Goal: Obtain resource: Download file/media

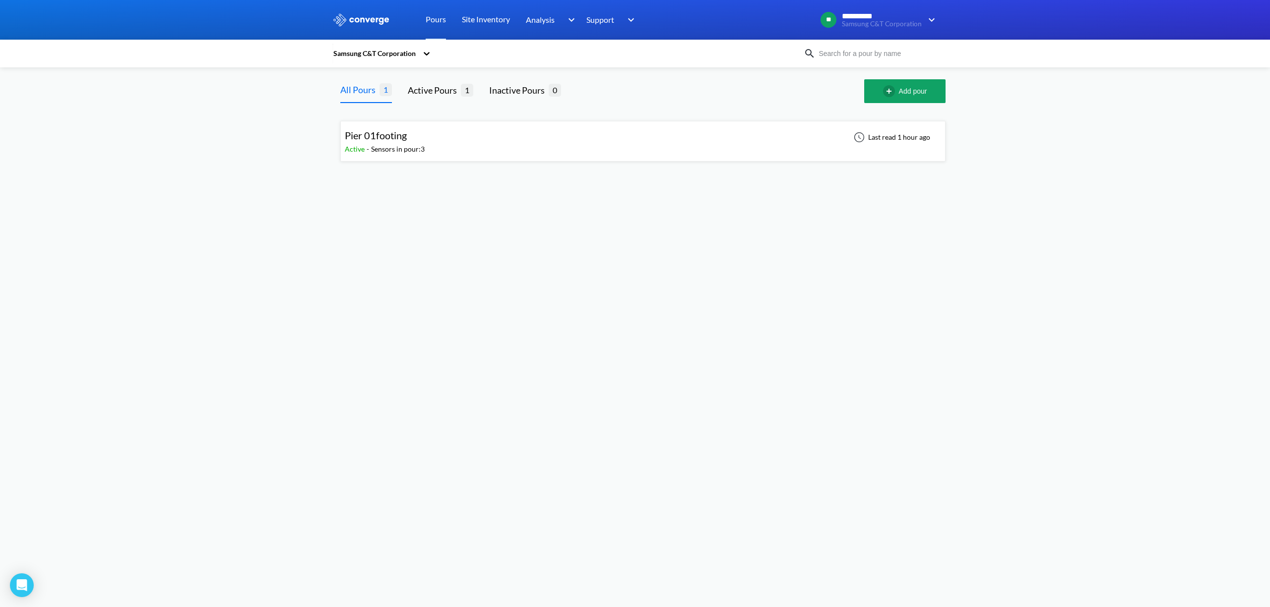
click at [533, 145] on div "Pier 01footing Active - Sensors in pour: 3 Last read 1 hour ago" at bounding box center [643, 141] width 596 height 32
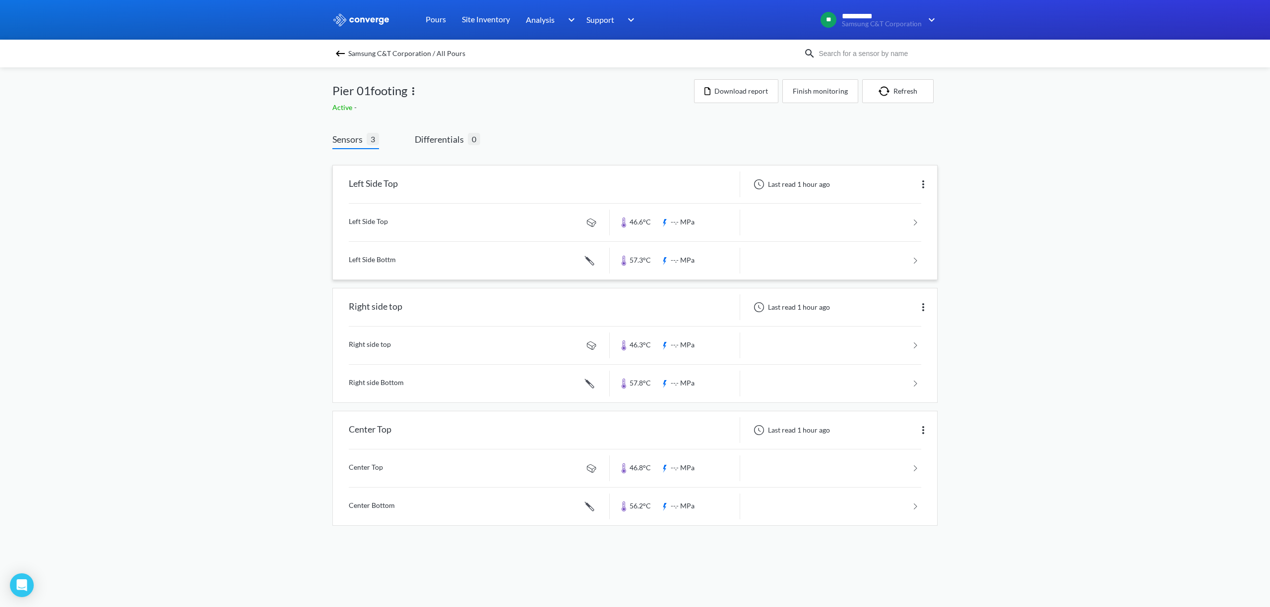
click at [503, 223] on link at bounding box center [635, 223] width 572 height 38
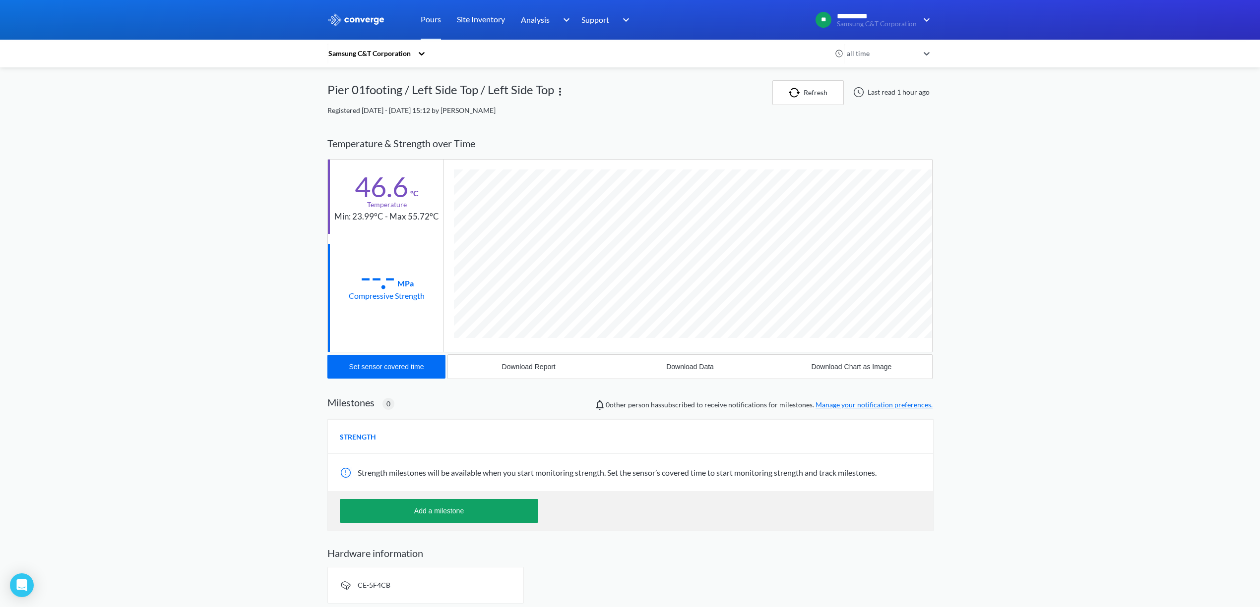
scroll to position [526, 605]
click at [791, 97] on img "button" at bounding box center [795, 93] width 15 height 10
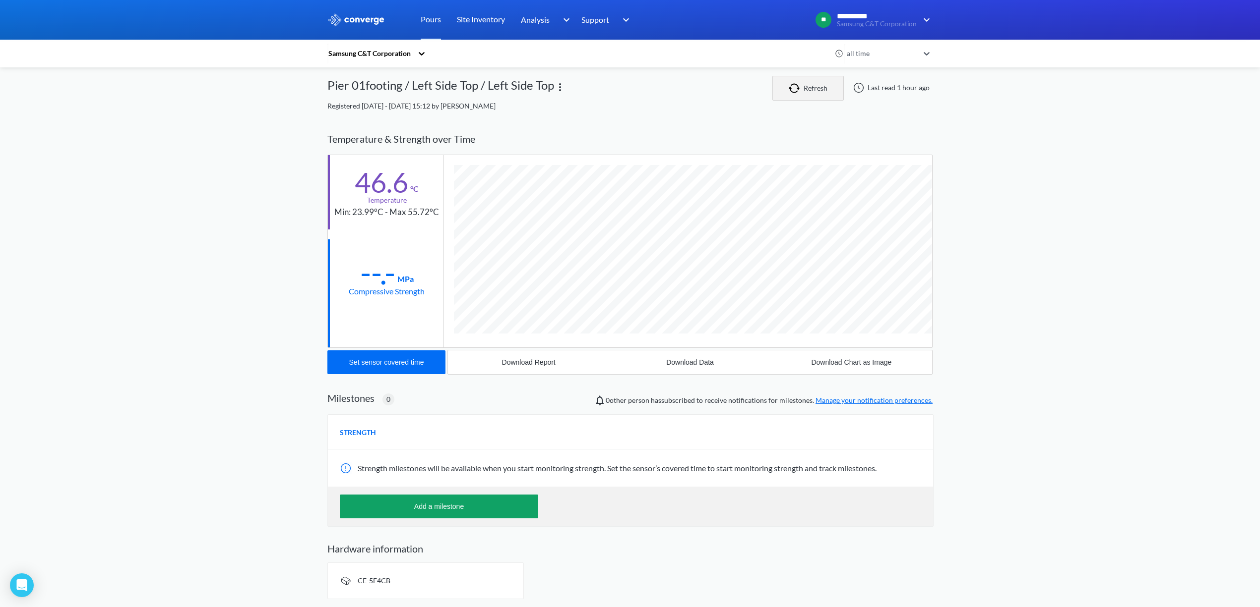
scroll to position [6, 0]
click at [694, 364] on div "Download Data" at bounding box center [690, 363] width 48 height 8
click at [424, 54] on icon at bounding box center [422, 54] width 10 height 10
click at [155, 144] on div "**********" at bounding box center [630, 302] width 1260 height 612
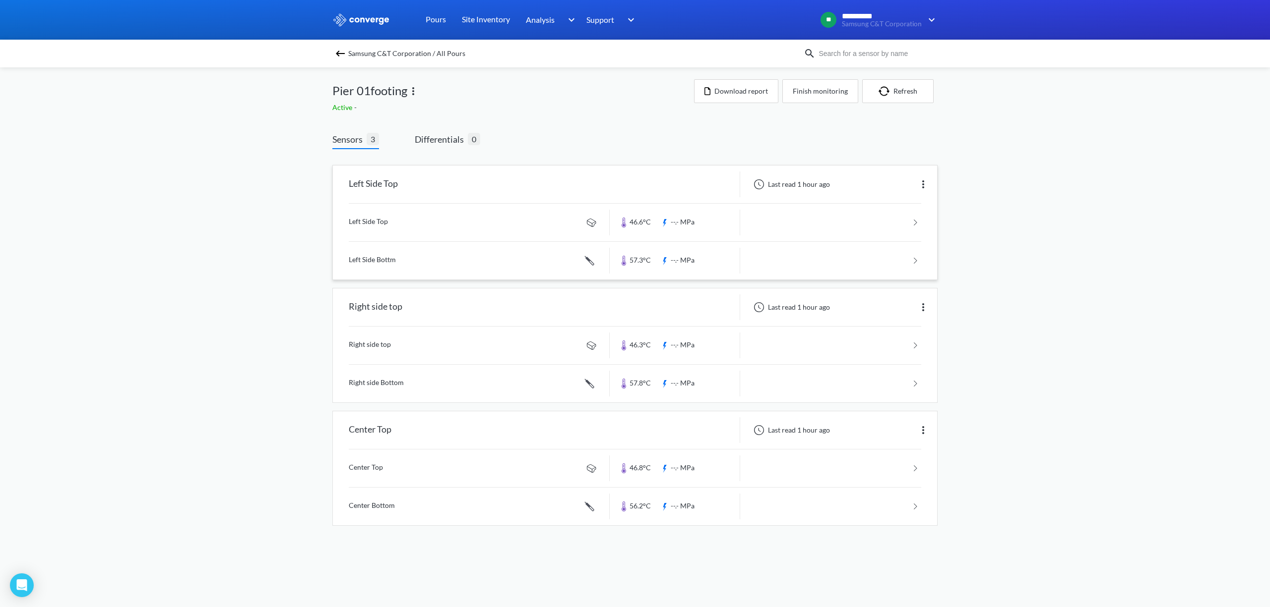
click at [411, 255] on link at bounding box center [635, 261] width 572 height 38
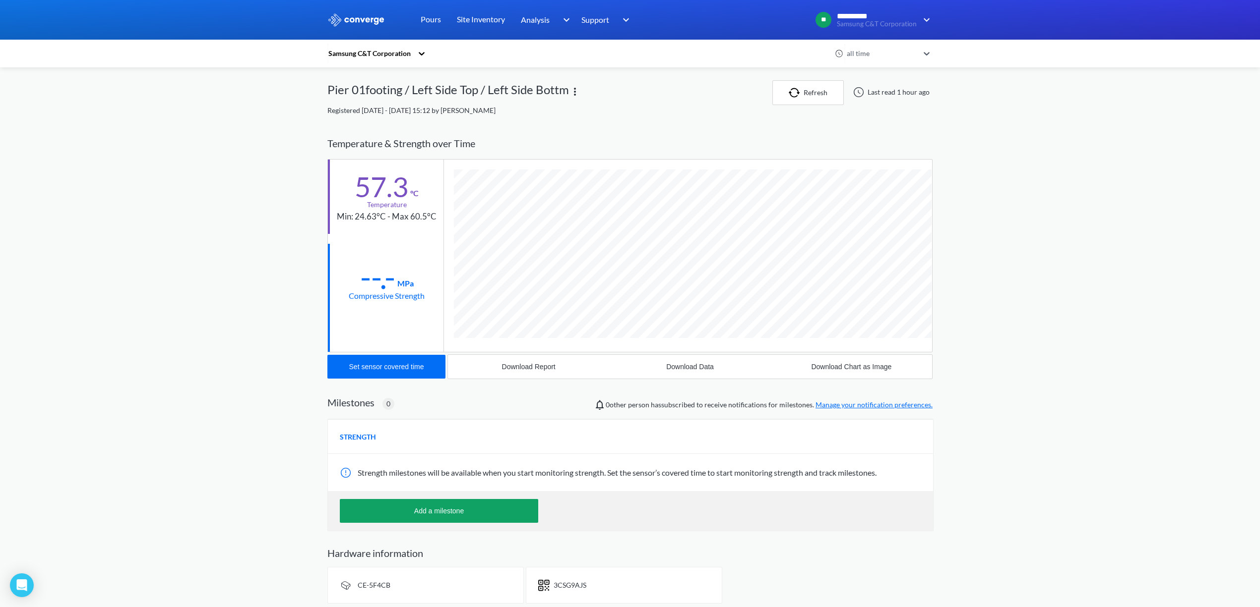
scroll to position [544, 605]
click at [715, 367] on button "Download Data" at bounding box center [689, 367] width 161 height 24
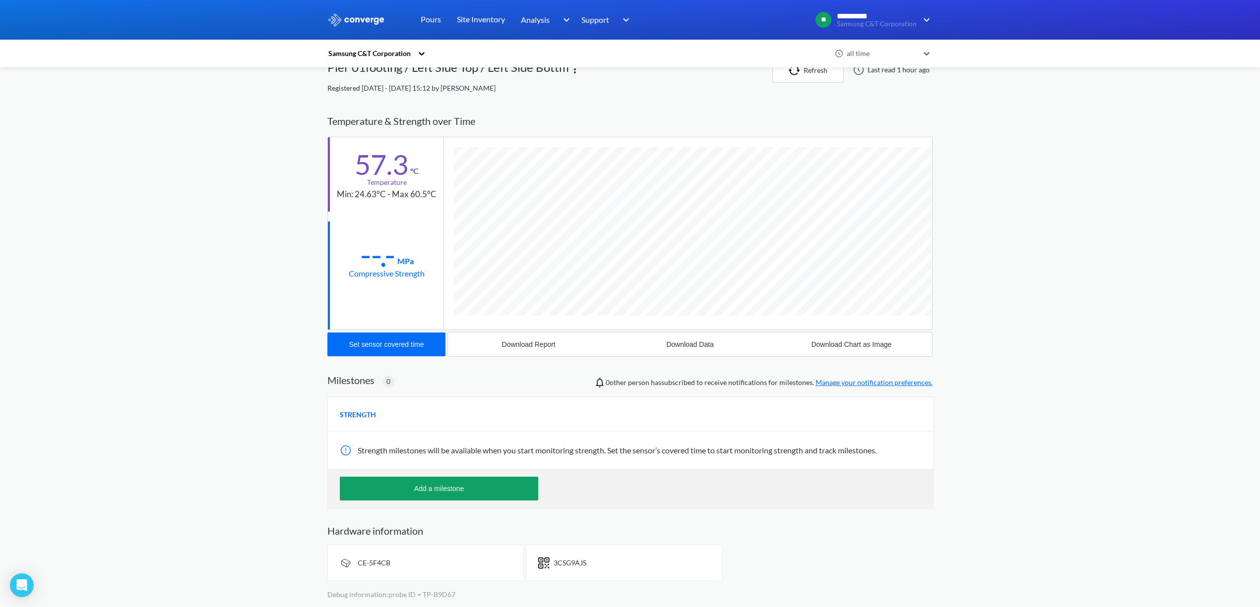
scroll to position [0, 0]
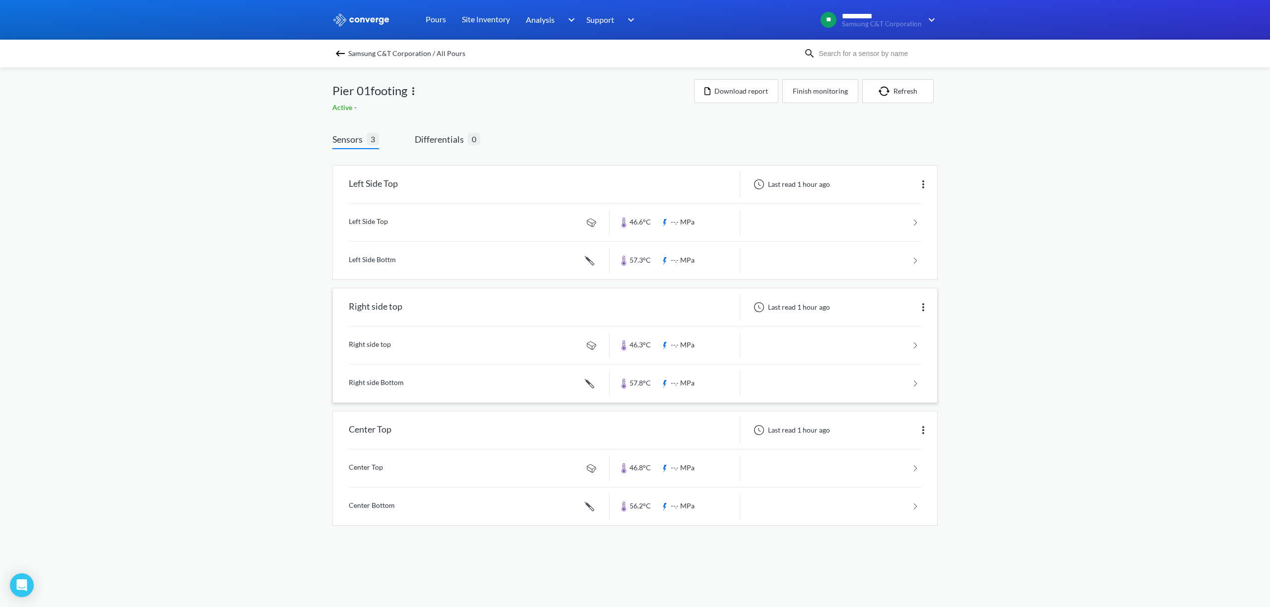
click at [412, 343] on link at bounding box center [635, 346] width 572 height 38
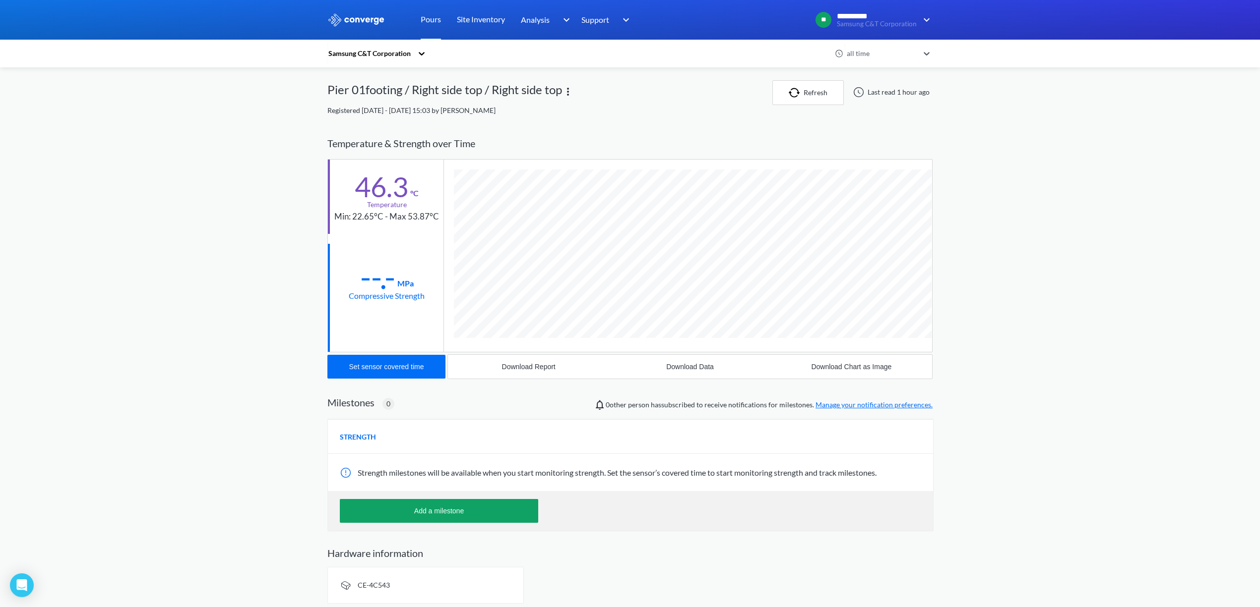
scroll to position [526, 605]
click at [685, 370] on div "Download Data" at bounding box center [690, 367] width 48 height 8
click at [1119, 287] on div "**********" at bounding box center [630, 306] width 1260 height 612
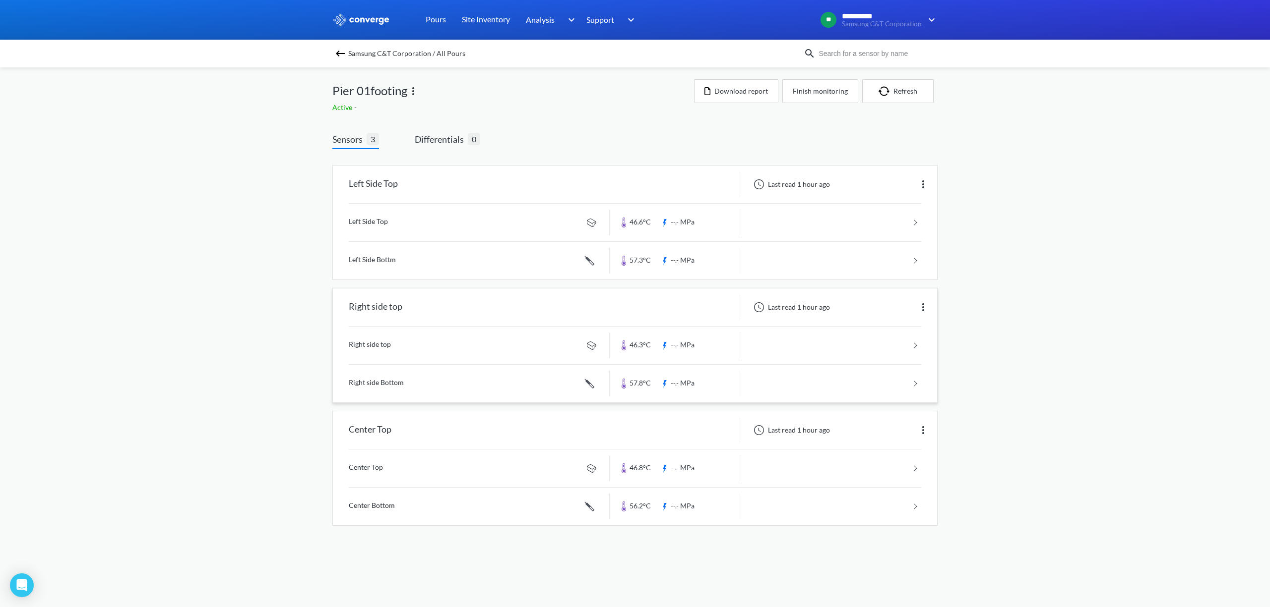
click at [425, 389] on link at bounding box center [635, 384] width 572 height 38
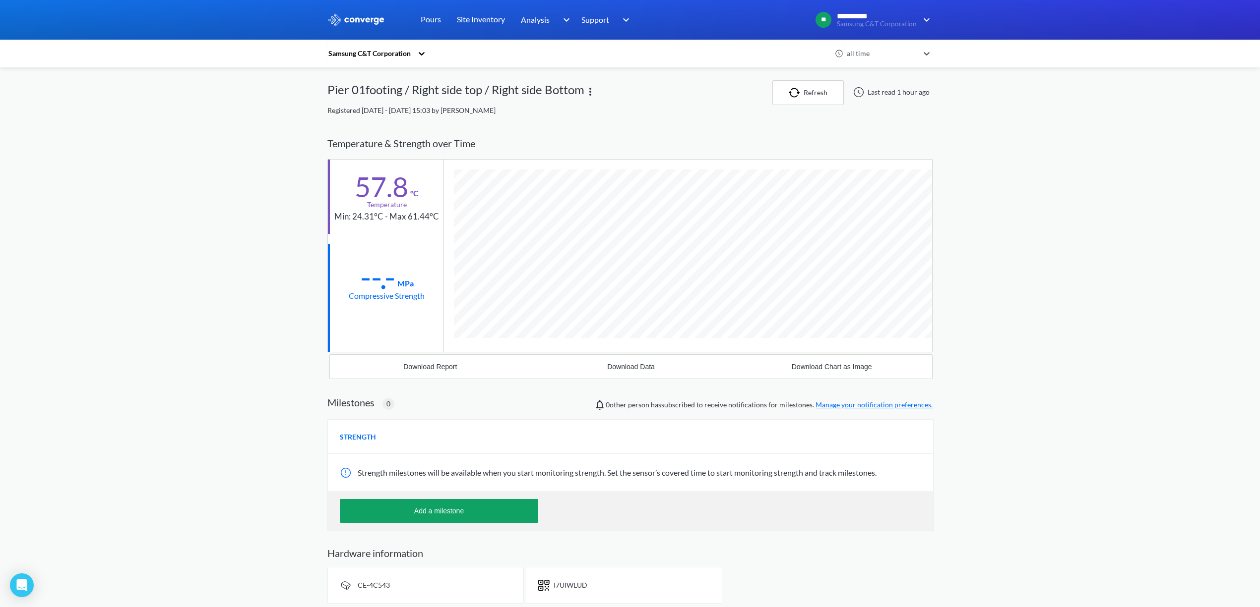
scroll to position [544, 605]
click at [808, 95] on button "Refresh" at bounding box center [807, 92] width 71 height 25
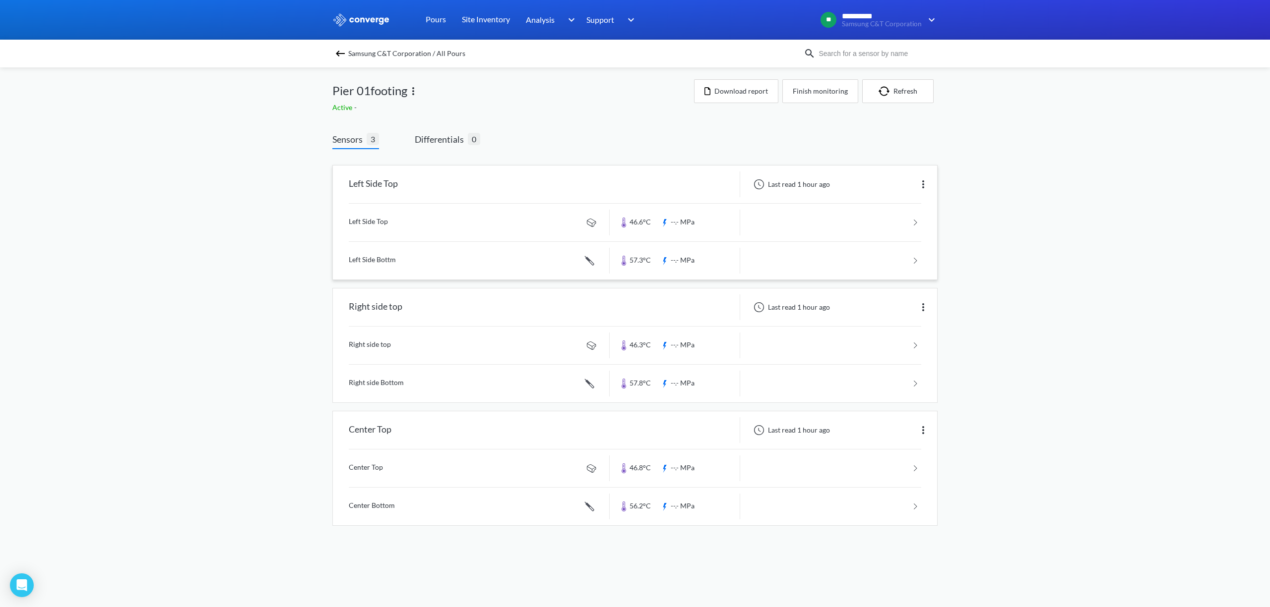
click at [381, 183] on div "Left Side Top" at bounding box center [373, 185] width 49 height 26
click at [405, 177] on div "Left Side Top" at bounding box center [471, 185] width 277 height 26
click at [924, 185] on img at bounding box center [923, 185] width 12 height 12
click at [882, 182] on div "Edit" at bounding box center [896, 184] width 63 height 19
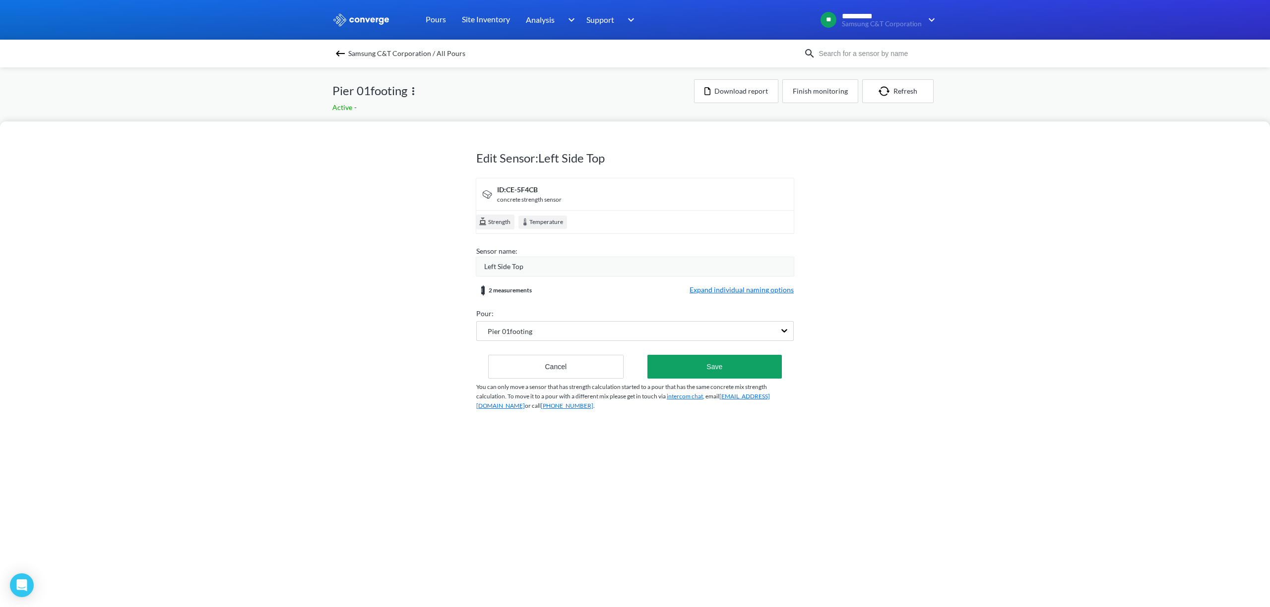
click at [529, 268] on div "Left Side Top" at bounding box center [638, 266] width 309 height 11
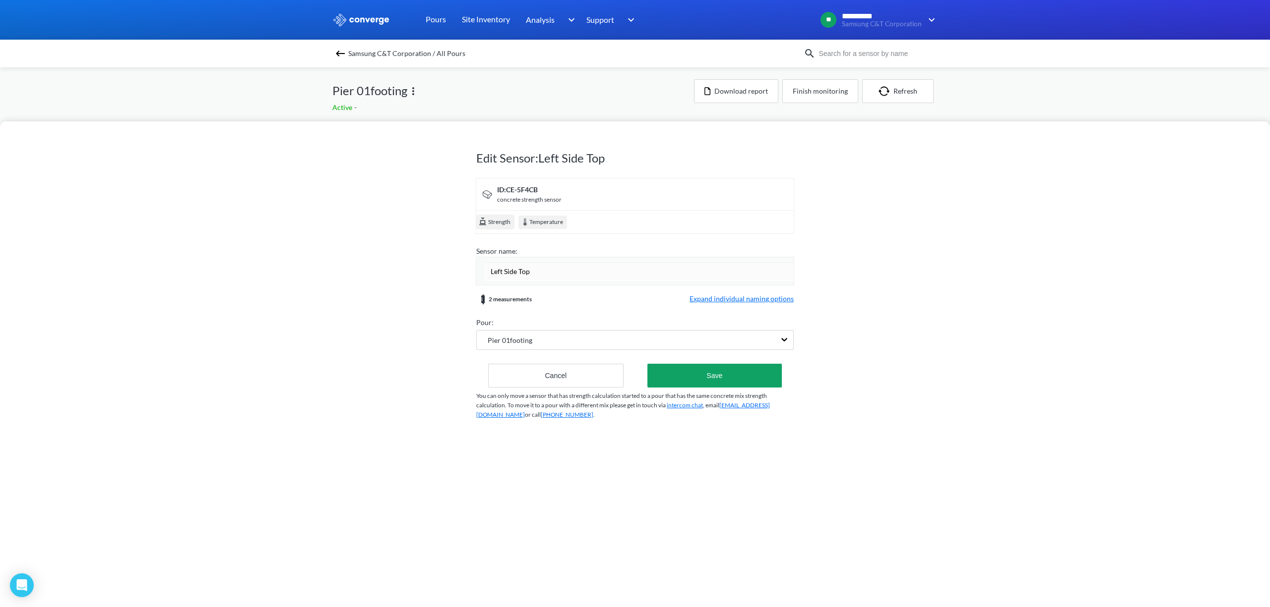
click at [534, 272] on input "Left Side Top" at bounding box center [638, 271] width 309 height 20
type input "Left Side"
click at [703, 377] on button "Save" at bounding box center [714, 376] width 134 height 24
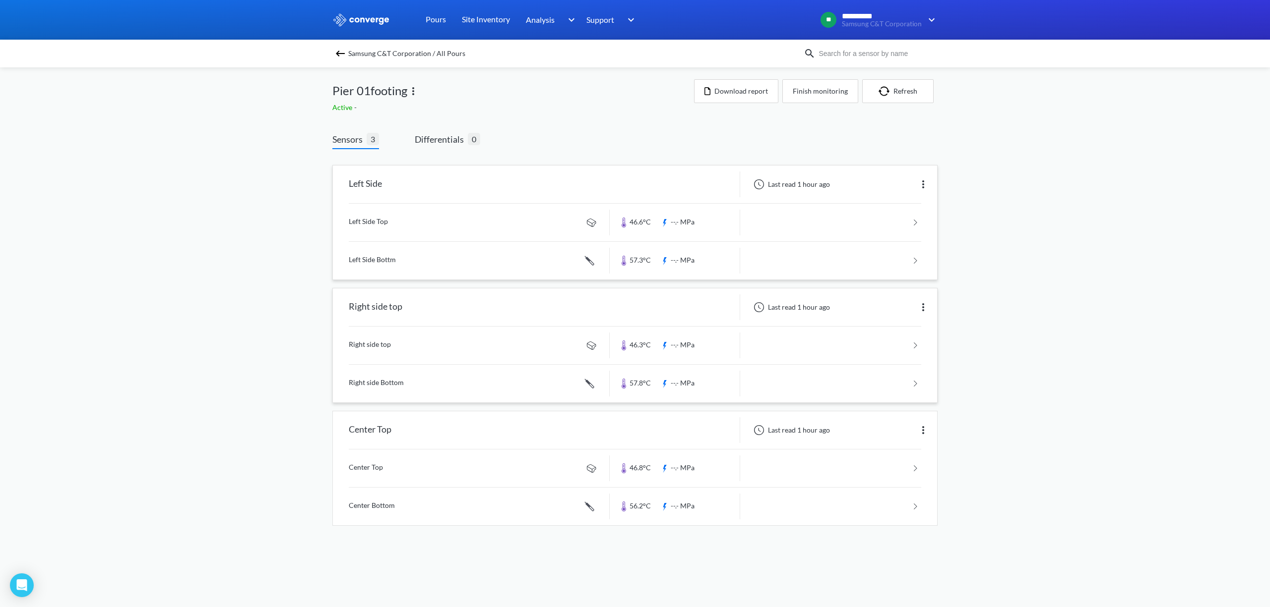
click at [919, 306] on img at bounding box center [923, 308] width 12 height 12
click at [907, 311] on div "Edit" at bounding box center [896, 307] width 63 height 19
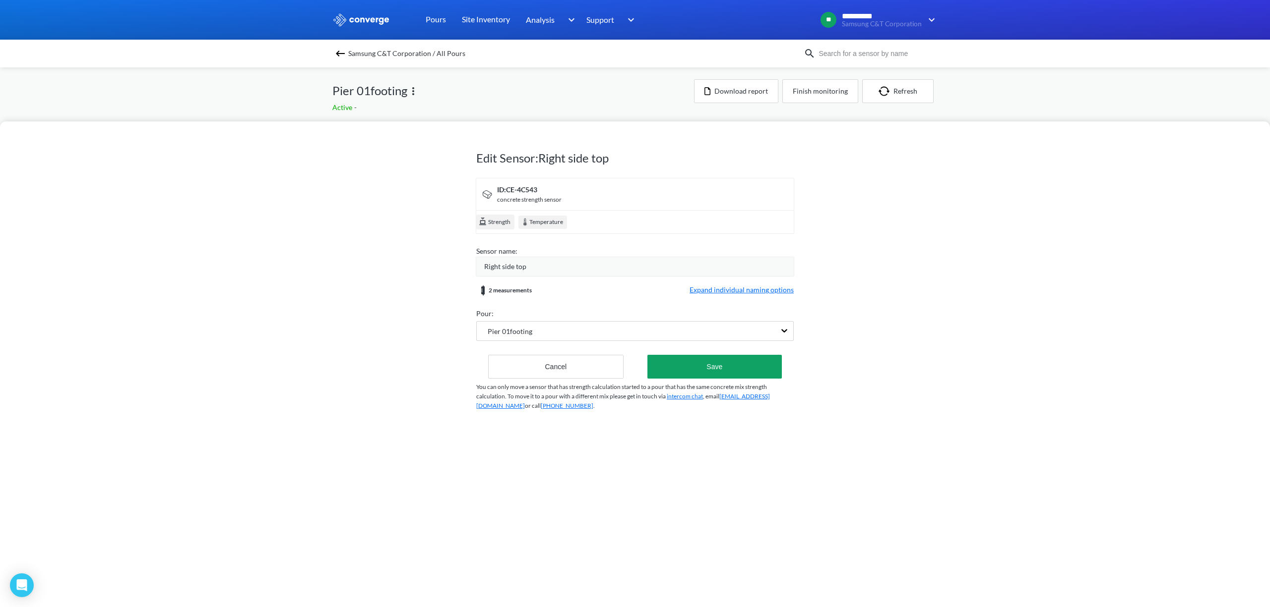
click at [548, 267] on div "Right side top" at bounding box center [638, 266] width 309 height 11
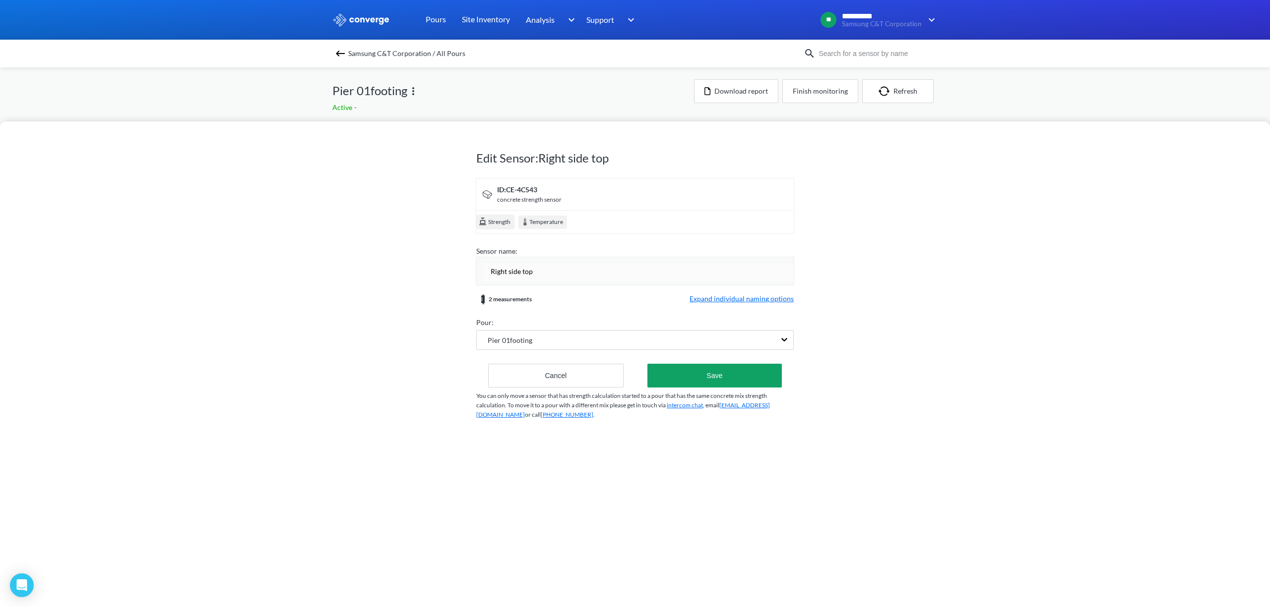
click at [542, 269] on input "Right side top" at bounding box center [638, 271] width 309 height 20
type input "Right side"
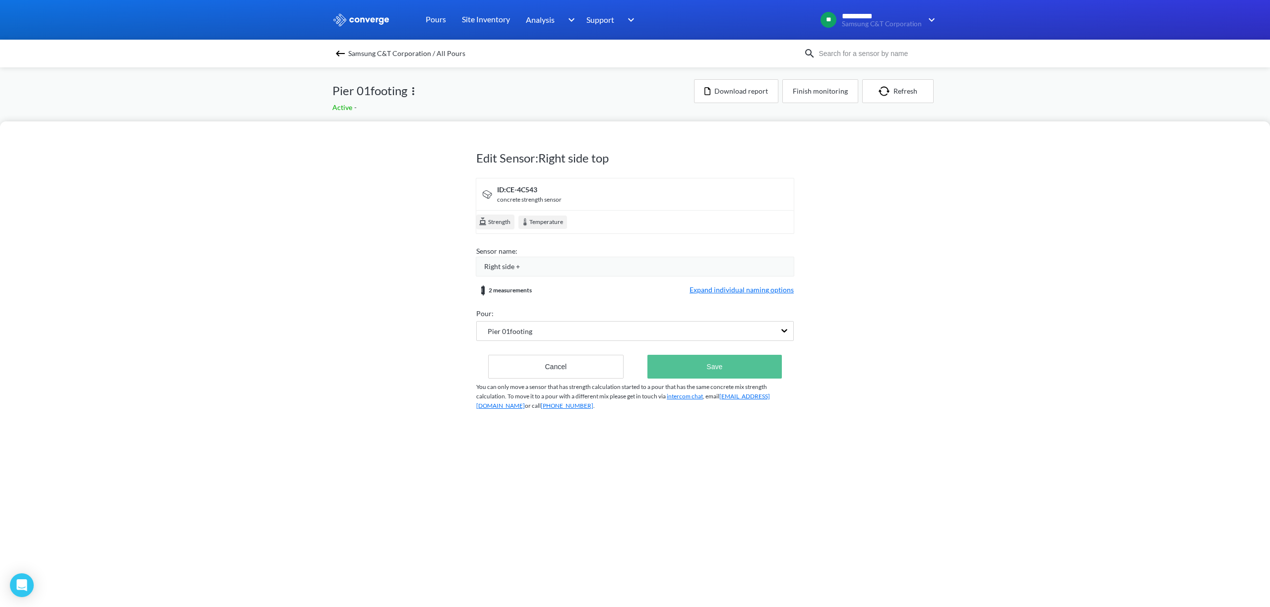
click at [697, 363] on button "Save" at bounding box center [714, 367] width 134 height 24
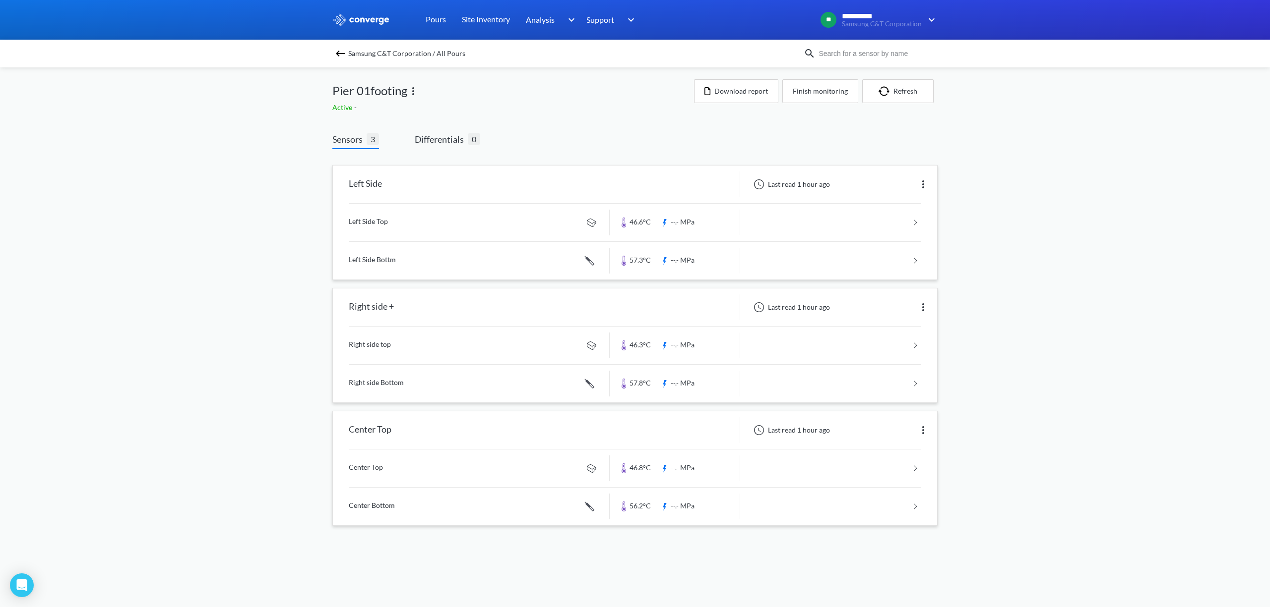
click at [447, 435] on div "Center Top" at bounding box center [471, 431] width 277 height 26
click at [922, 433] on img at bounding box center [923, 430] width 12 height 12
click at [899, 433] on div "Edit" at bounding box center [896, 430] width 63 height 19
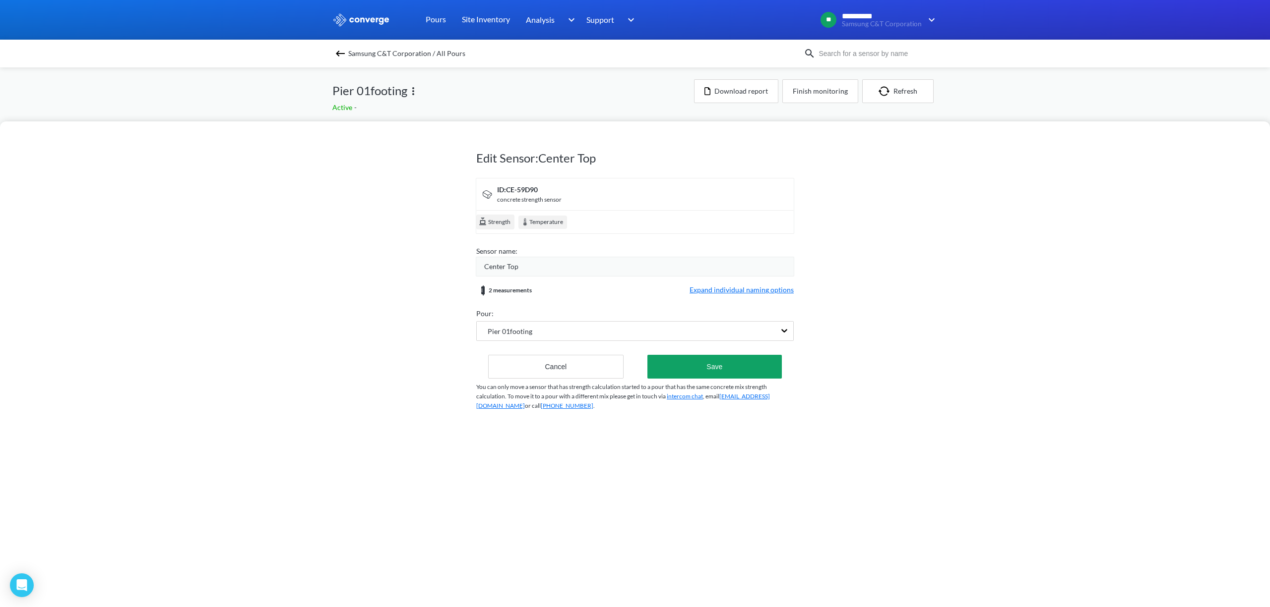
click at [534, 262] on div "Center Top" at bounding box center [638, 266] width 309 height 11
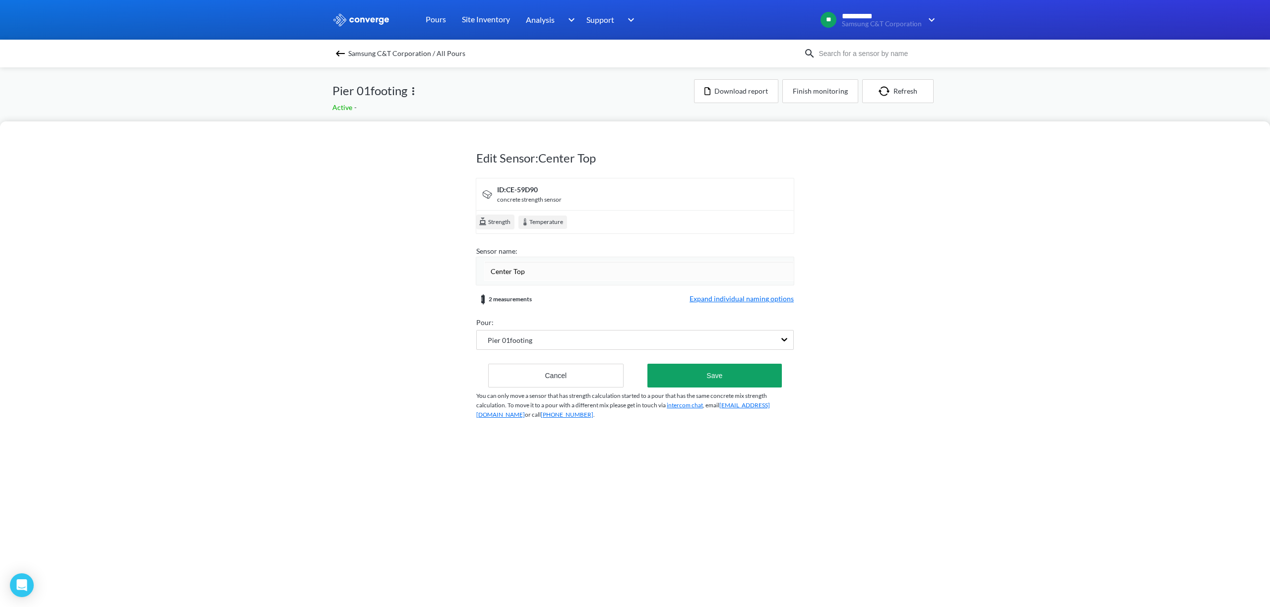
click at [528, 269] on input "Center Top" at bounding box center [638, 271] width 309 height 20
type input "Center"
click at [729, 375] on button "Save" at bounding box center [714, 376] width 134 height 24
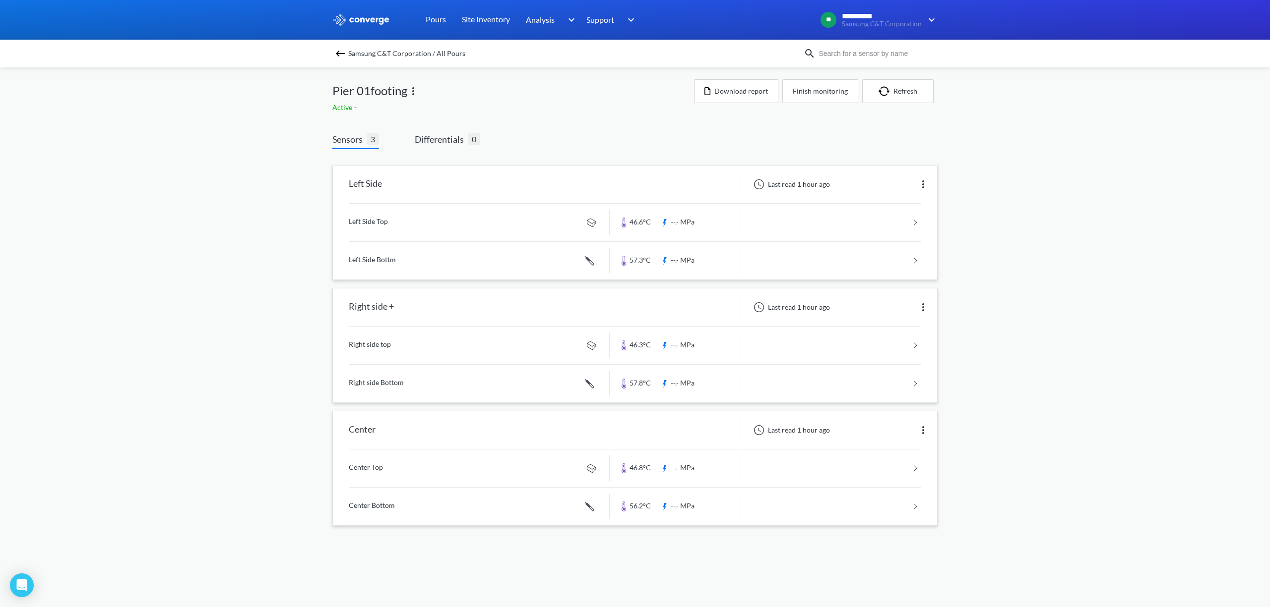
click at [736, 367] on link at bounding box center [635, 384] width 572 height 38
click at [380, 382] on link at bounding box center [635, 384] width 572 height 38
click at [454, 377] on link at bounding box center [635, 384] width 572 height 38
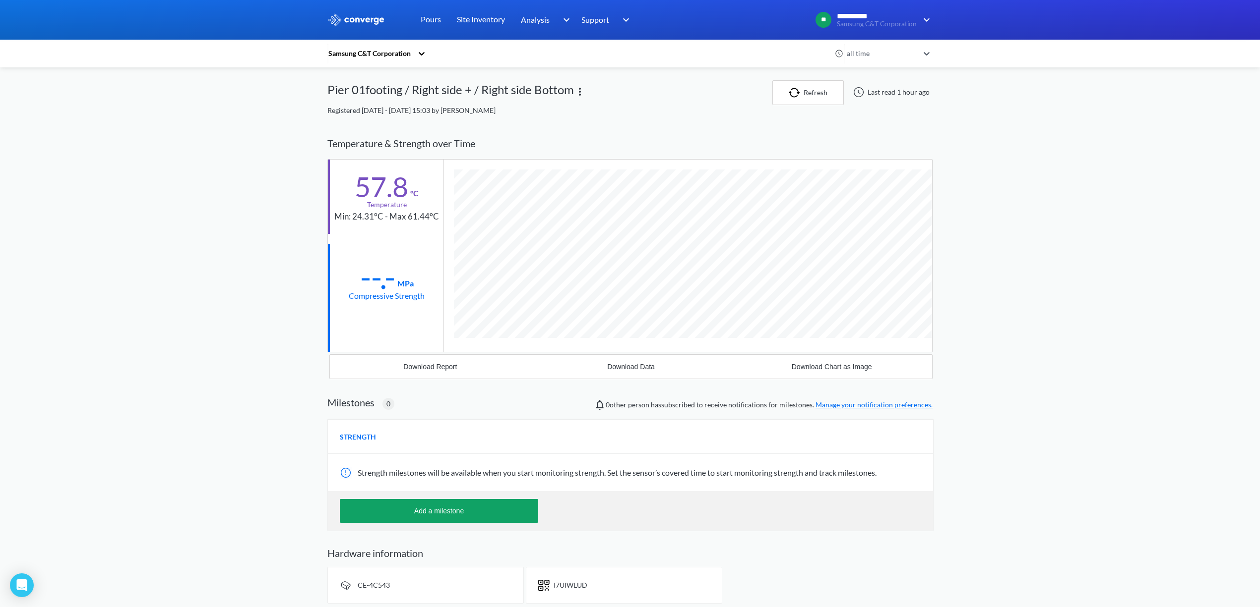
scroll to position [544, 605]
click at [622, 371] on div "Download Data" at bounding box center [631, 367] width 48 height 8
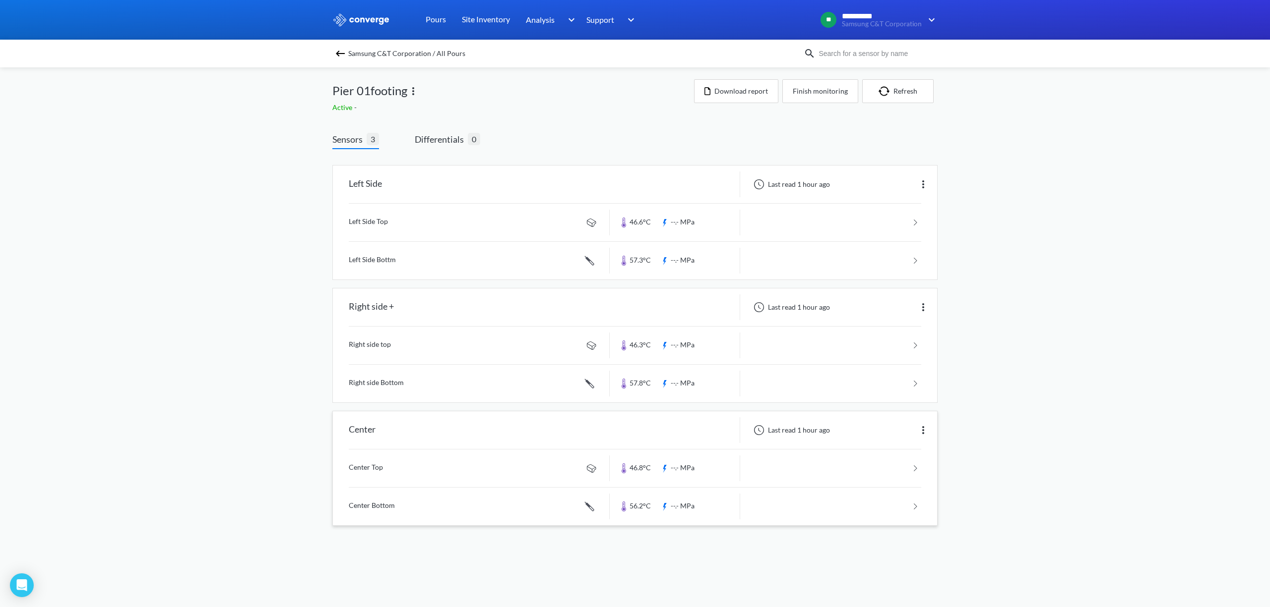
click at [433, 469] on link at bounding box center [635, 469] width 572 height 38
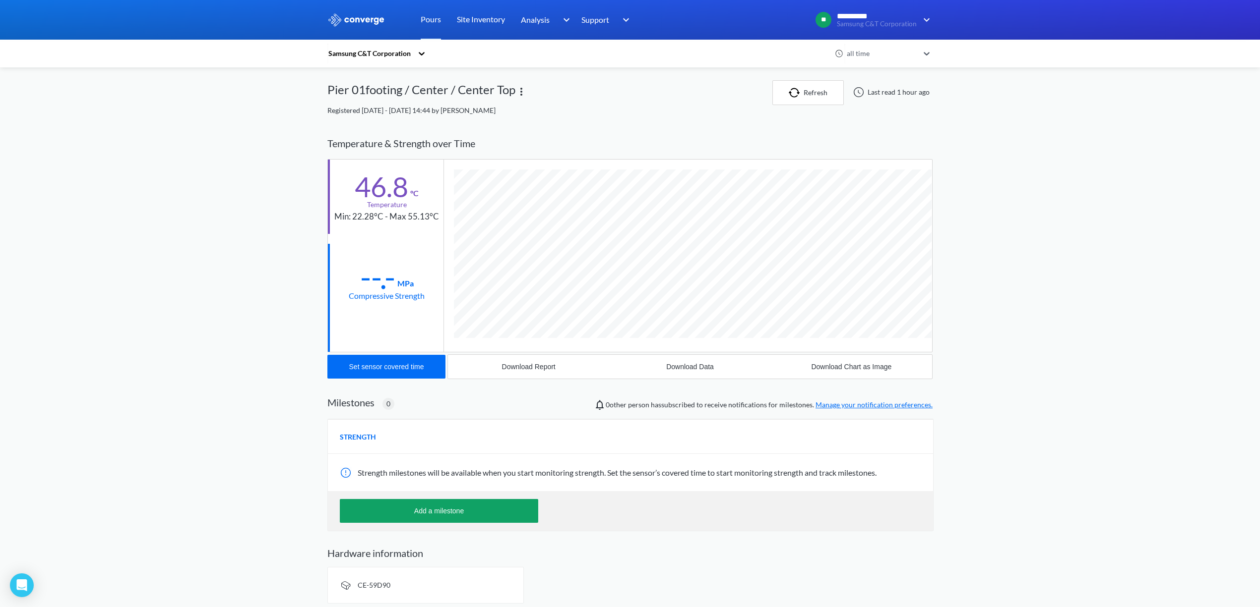
scroll to position [526, 605]
click at [701, 367] on div "Download Data" at bounding box center [690, 367] width 48 height 8
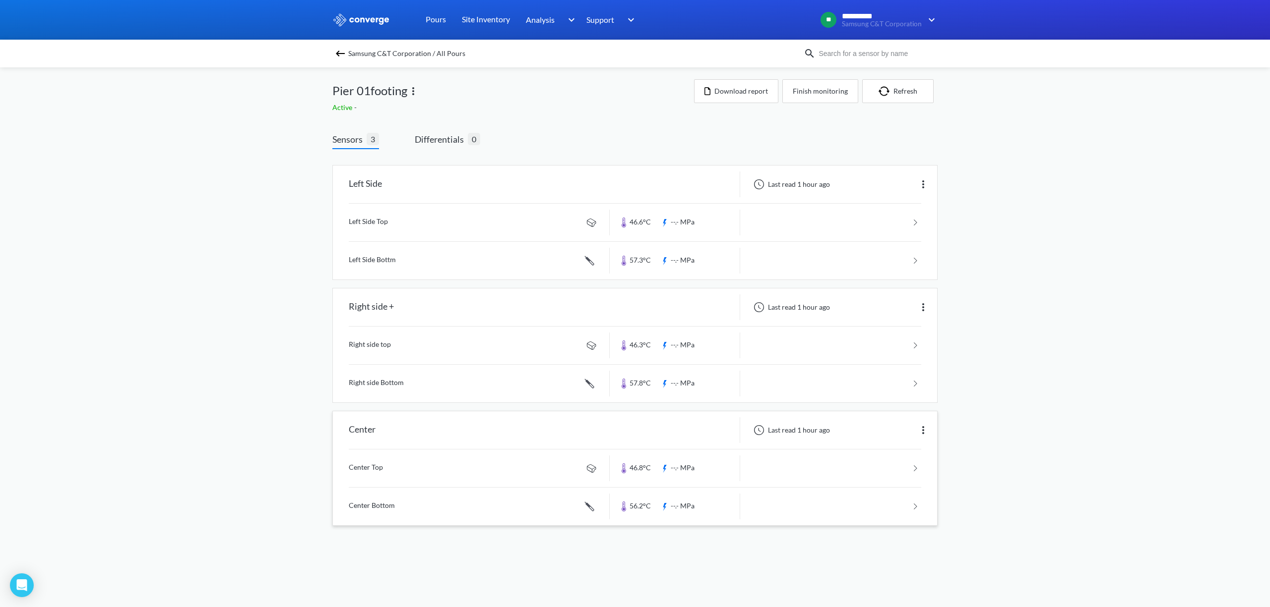
click at [417, 512] on link at bounding box center [635, 507] width 572 height 38
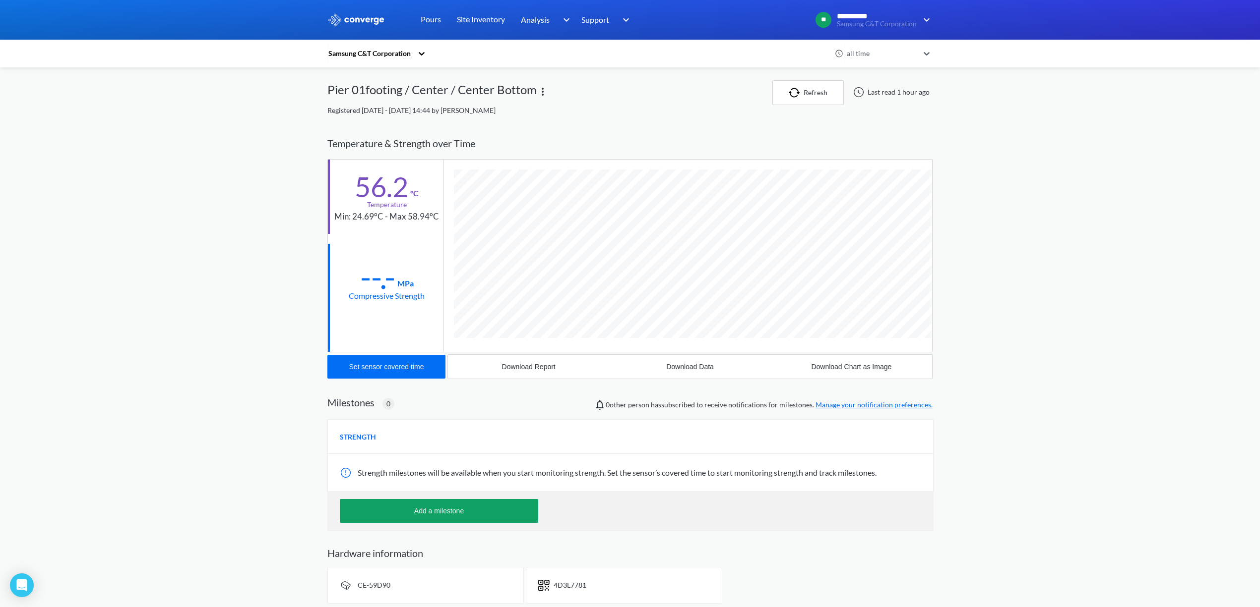
scroll to position [544, 605]
click at [701, 368] on div "Download Data" at bounding box center [690, 367] width 48 height 8
click at [1068, 203] on div "**********" at bounding box center [630, 315] width 1260 height 630
click at [809, 84] on button "Refresh" at bounding box center [807, 92] width 71 height 25
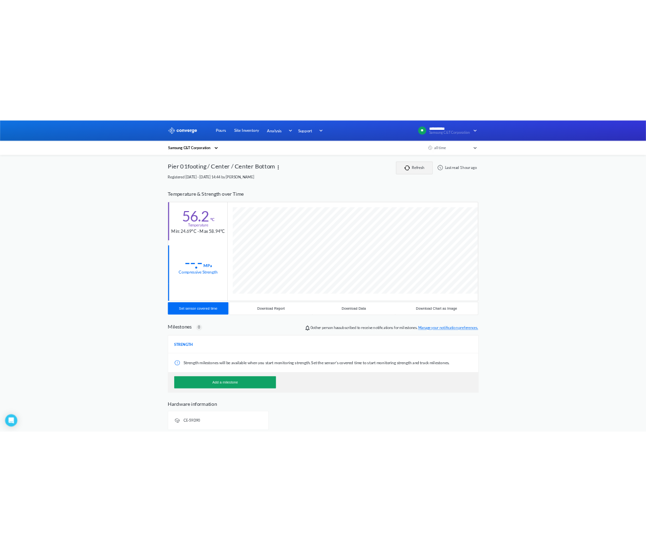
scroll to position [526, 605]
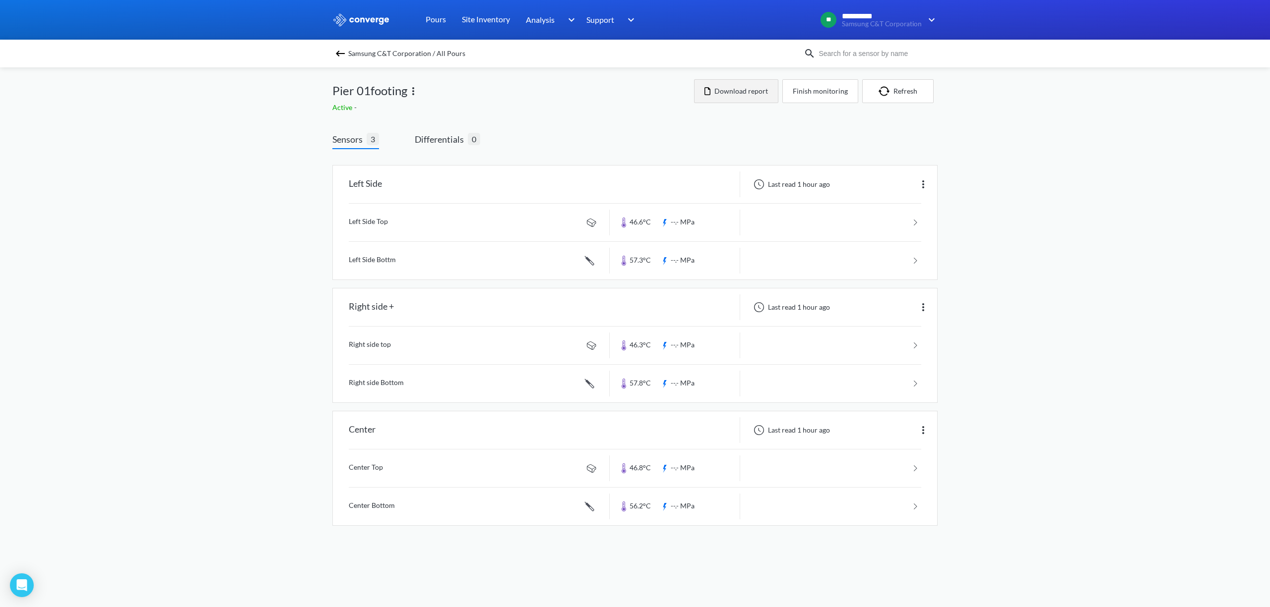
click at [720, 93] on button "Download report" at bounding box center [736, 91] width 84 height 24
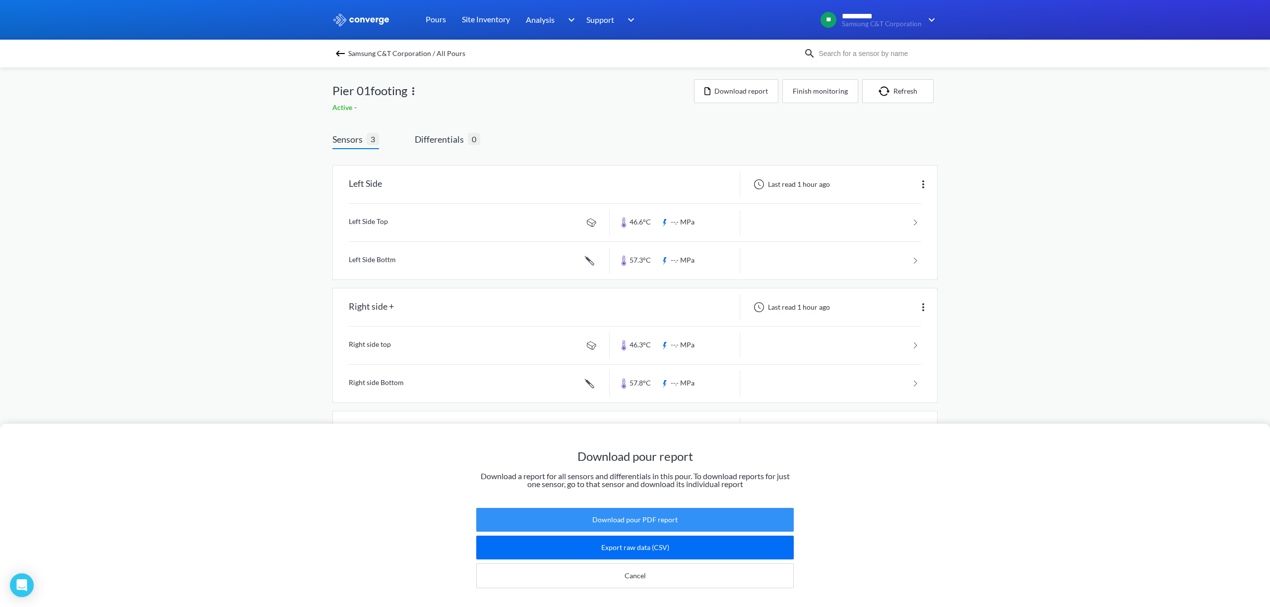
click at [701, 508] on button "Download pour PDF report" at bounding box center [634, 520] width 317 height 24
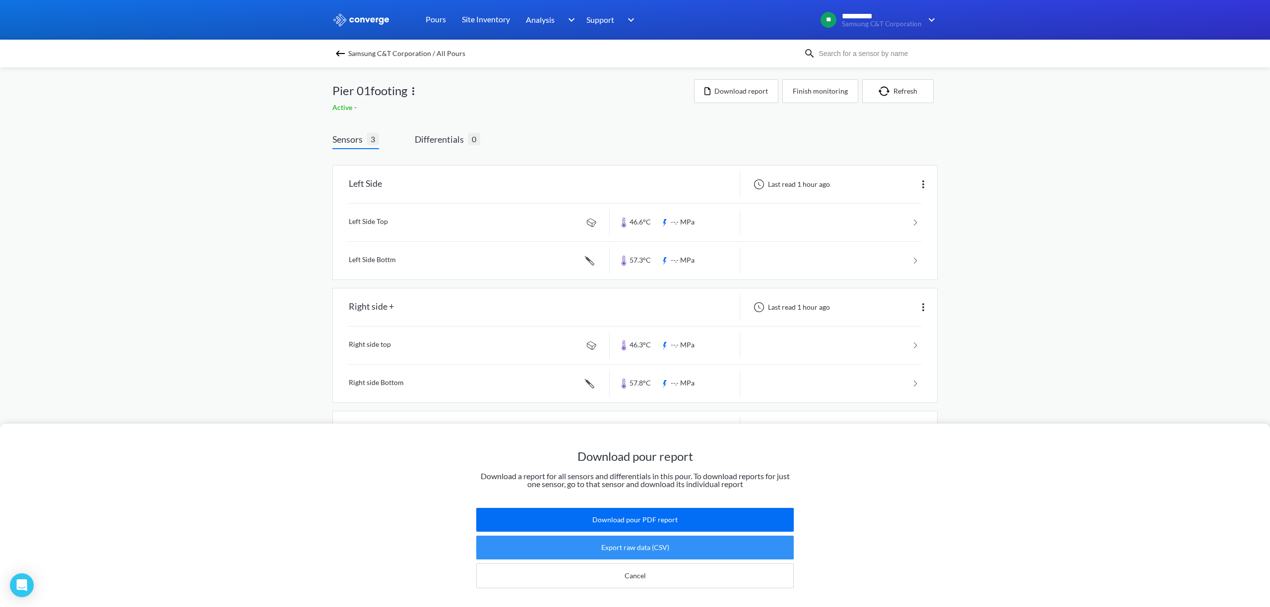
click at [683, 536] on button "Export raw data (CSV)" at bounding box center [634, 548] width 317 height 24
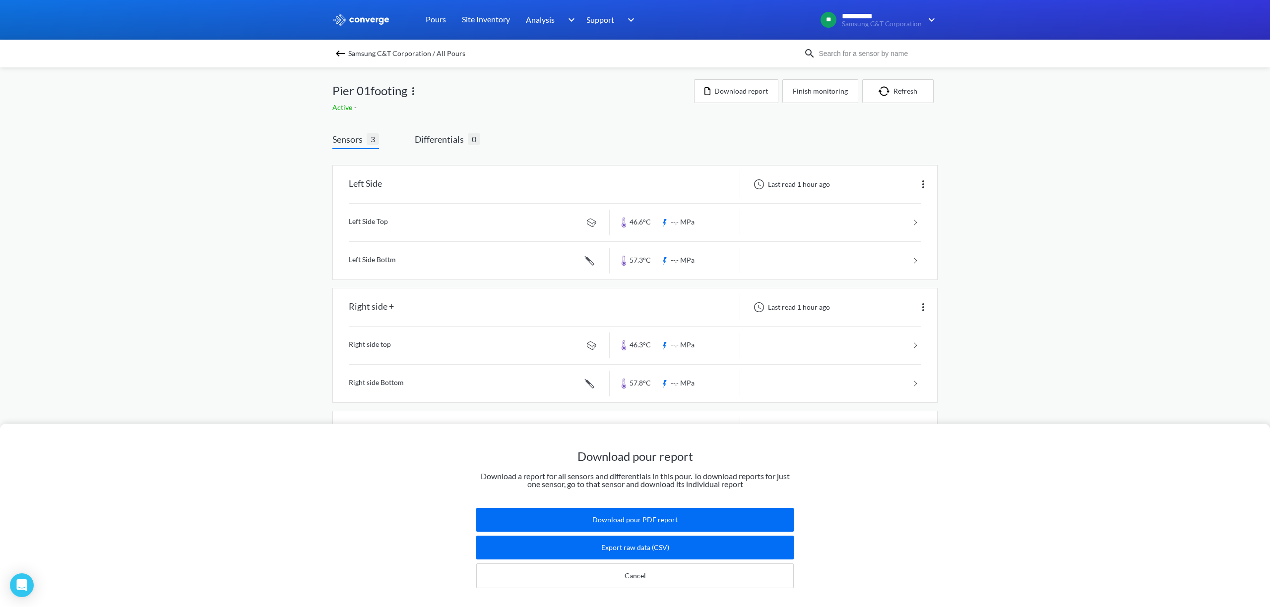
drag, startPoint x: 1179, startPoint y: 0, endPoint x: 1004, endPoint y: 373, distance: 412.0
click at [1010, 381] on div "Download pour report Download a report for all sensors and differentials in thi…" at bounding box center [635, 303] width 1270 height 607
